Goal: Task Accomplishment & Management: Use online tool/utility

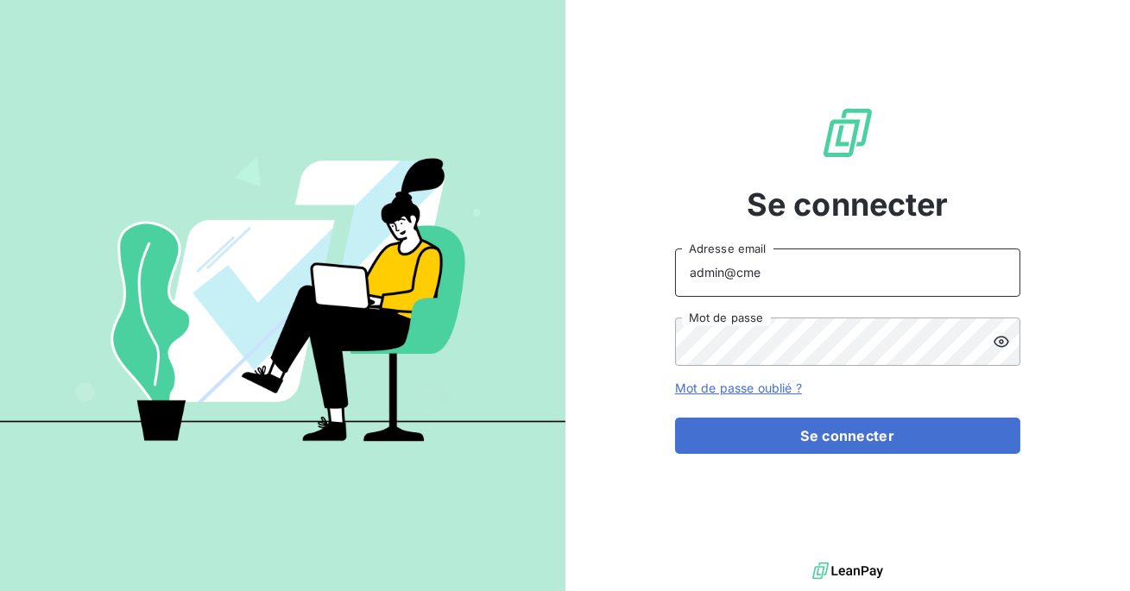
click at [773, 260] on input "admin@cme" at bounding box center [847, 273] width 345 height 48
click at [769, 273] on input "admin@cme" at bounding box center [847, 273] width 345 height 48
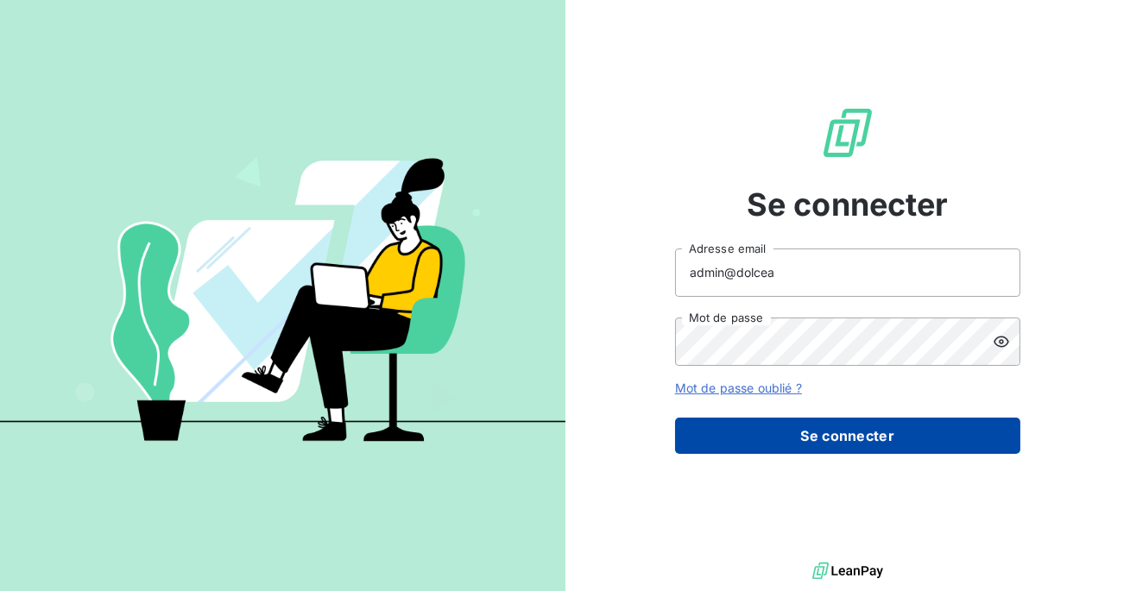
type input "admin@dolcea"
click at [778, 438] on button "Se connecter" at bounding box center [847, 436] width 345 height 36
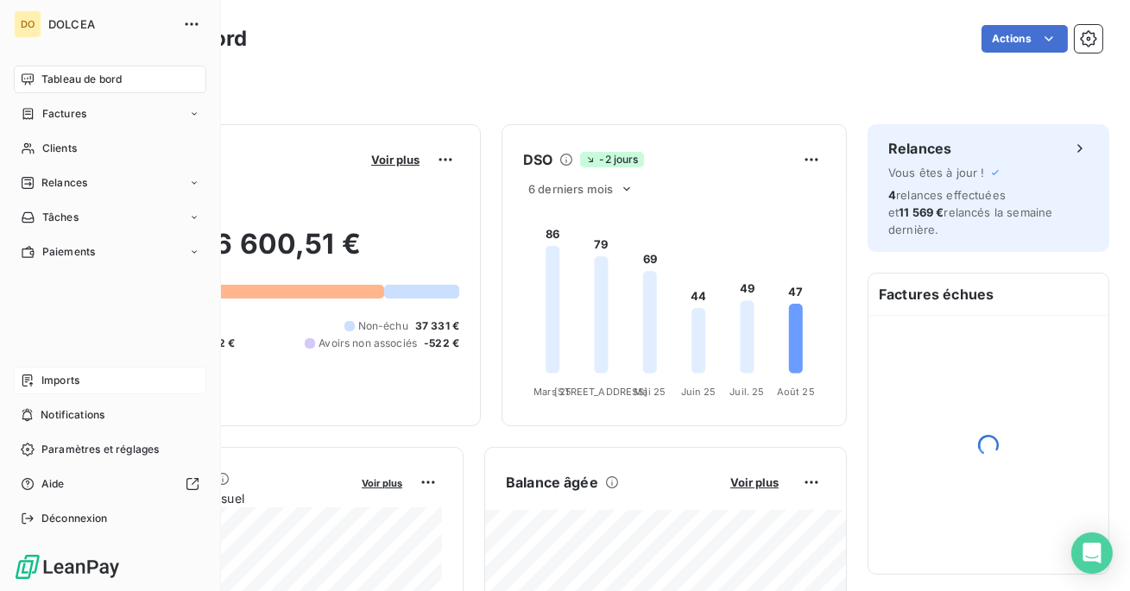
click at [26, 379] on icon at bounding box center [28, 381] width 14 height 14
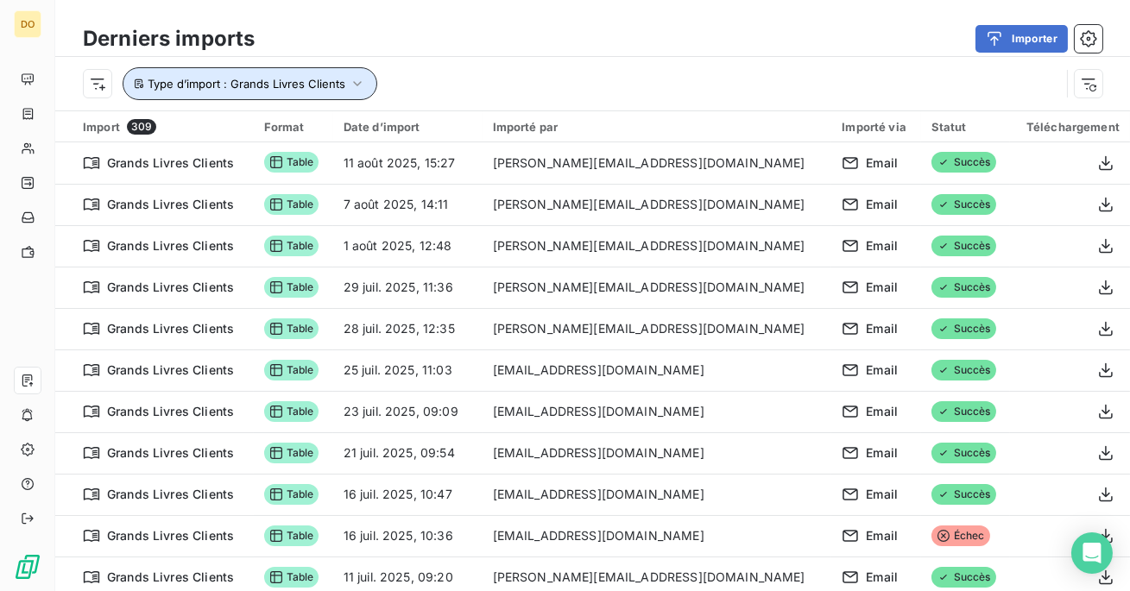
click at [362, 98] on button "Type d’import : Grands Livres Clients" at bounding box center [250, 83] width 255 height 33
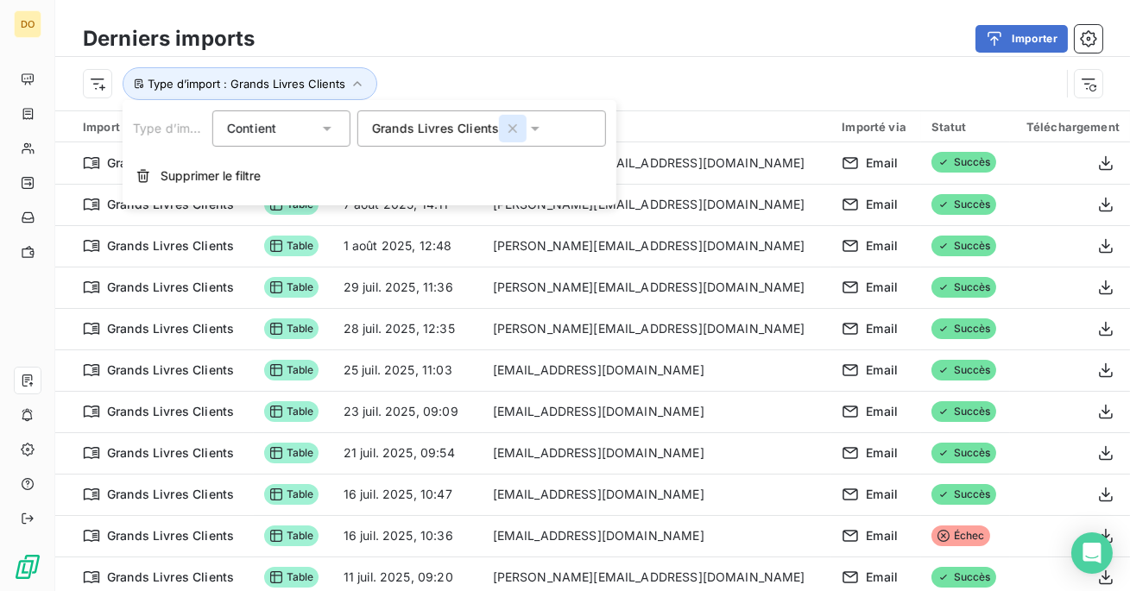
click at [513, 128] on icon "button" at bounding box center [512, 128] width 17 height 17
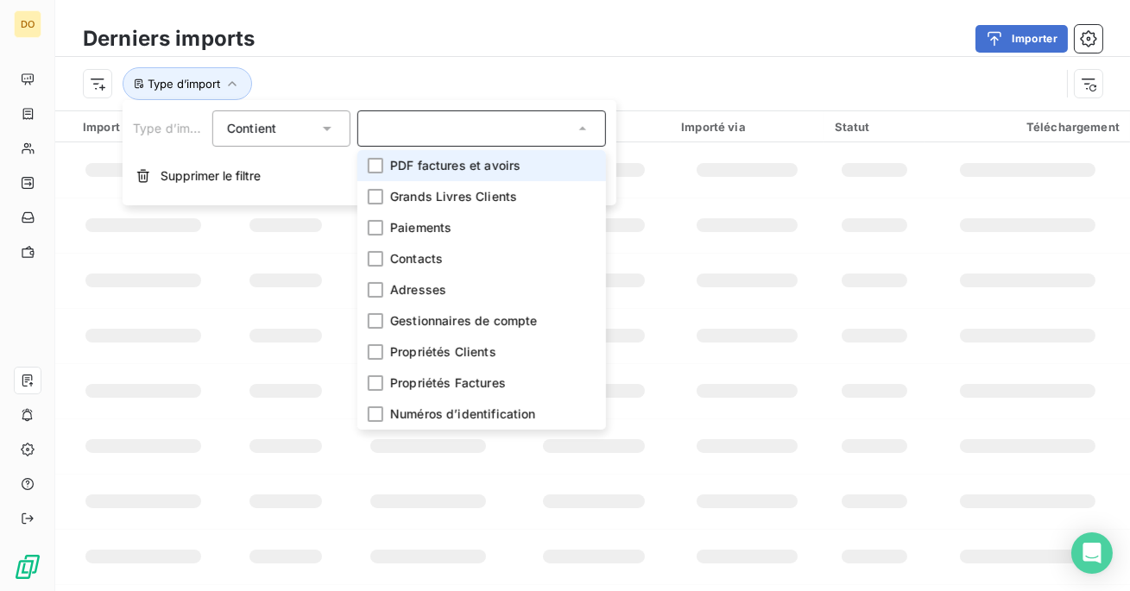
click at [450, 177] on li "PDF factures et avoirs" at bounding box center [481, 165] width 249 height 31
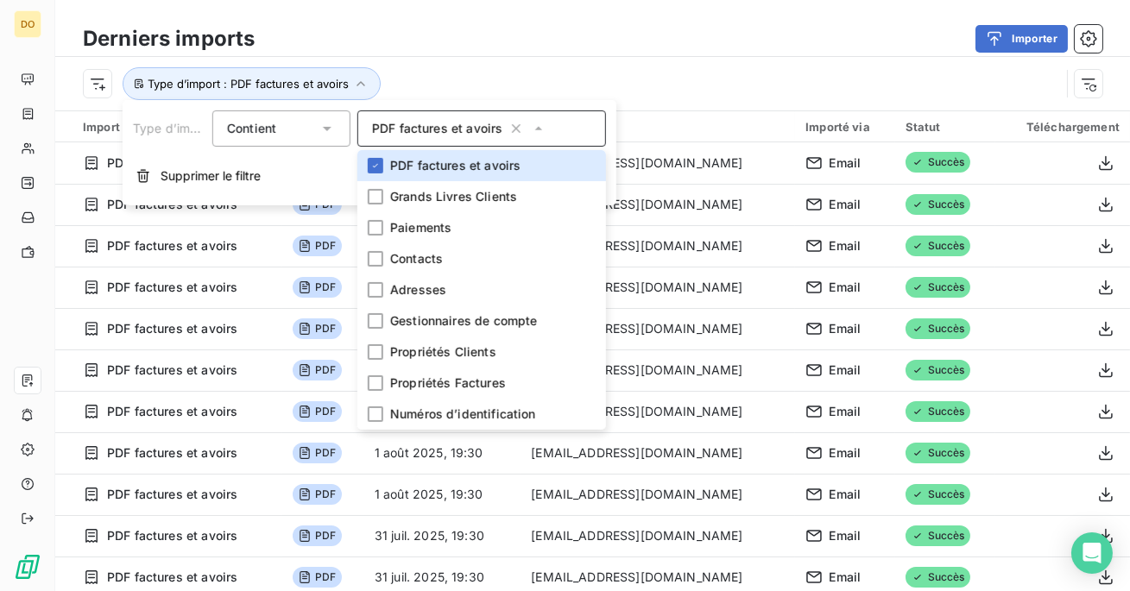
click at [488, 84] on div "Type d’import : PDF factures et avoirs" at bounding box center [571, 83] width 977 height 33
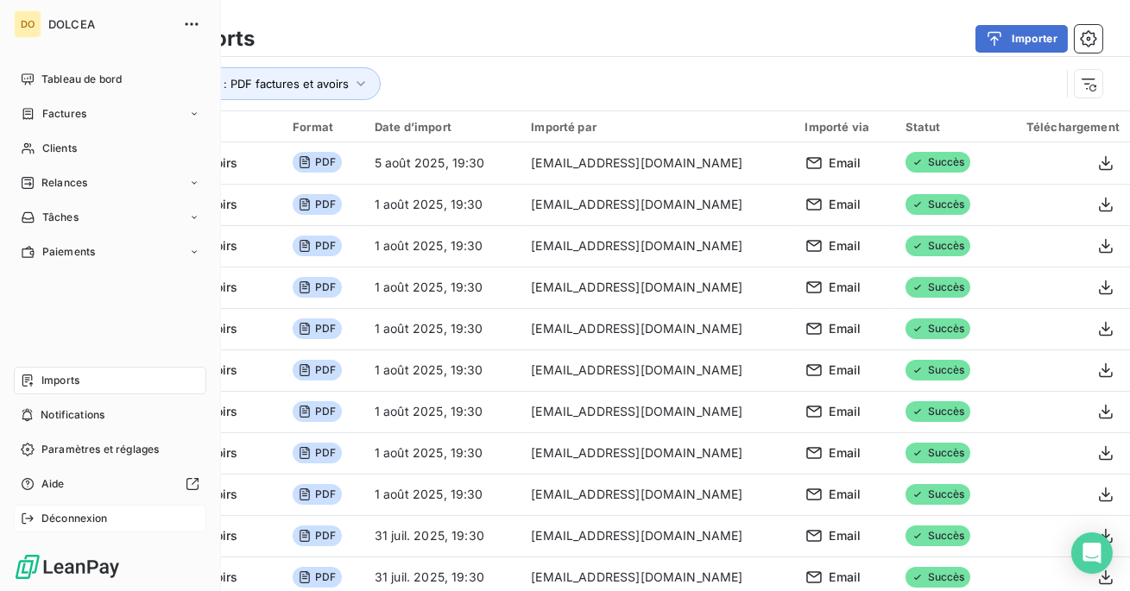
click at [64, 524] on span "Déconnexion" at bounding box center [74, 519] width 66 height 16
